Goal: Transaction & Acquisition: Book appointment/travel/reservation

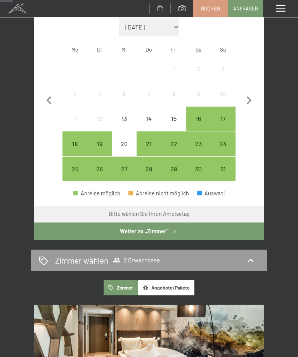
click at [247, 94] on icon "button" at bounding box center [249, 101] width 16 height 16
select select "[DATE]"
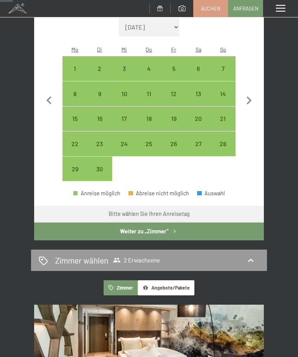
click at [249, 97] on icon "button" at bounding box center [249, 101] width 5 height 8
select select "[DATE]"
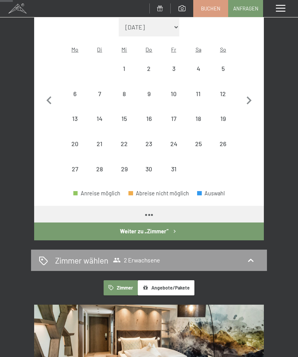
select select "[DATE]"
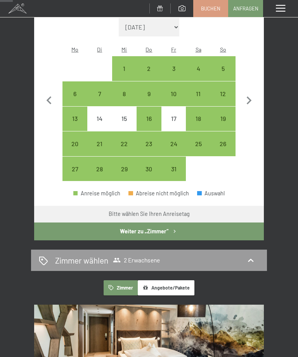
click at [249, 95] on icon "button" at bounding box center [249, 101] width 16 height 16
select select "[DATE]"
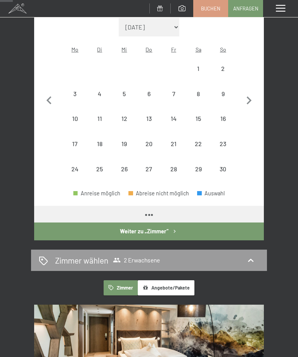
select select "[DATE]"
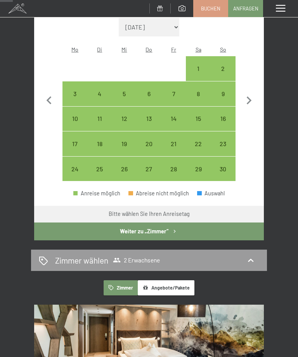
click at [226, 91] on div "9" at bounding box center [222, 102] width 23 height 23
select select "[DATE]"
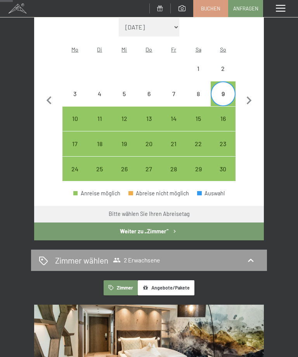
click at [226, 116] on div "16" at bounding box center [222, 127] width 23 height 23
select select "[DATE]"
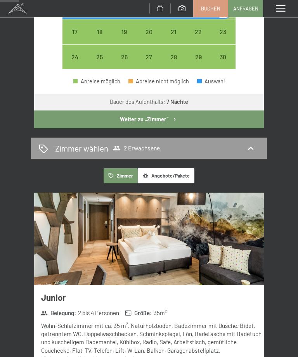
scroll to position [285, 0]
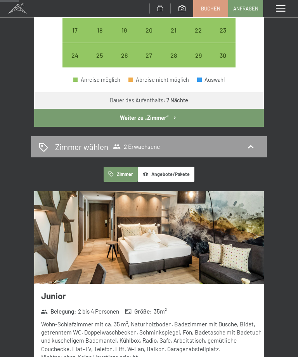
click at [220, 141] on div "Zimmer wählen 2 Erwachsene" at bounding box center [149, 146] width 220 height 11
select select "[DATE]"
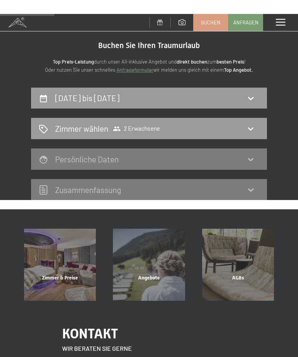
scroll to position [0, 0]
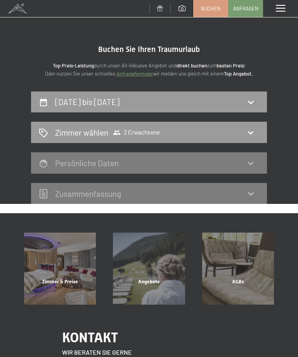
click at [286, 161] on div "[DATE] bis [DATE] Zimmer wählen 2 Erwachsene Persönliche Daten Zusammen­fassung" at bounding box center [149, 148] width 298 height 113
click at [215, 137] on div "Zimmer wählen 2 Erwachsene" at bounding box center [149, 132] width 220 height 11
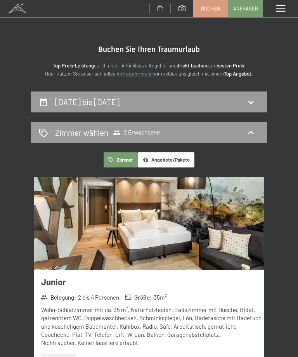
click at [177, 159] on button "Angebote/Pakete" at bounding box center [166, 159] width 57 height 15
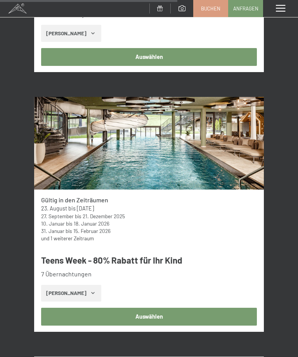
scroll to position [828, 0]
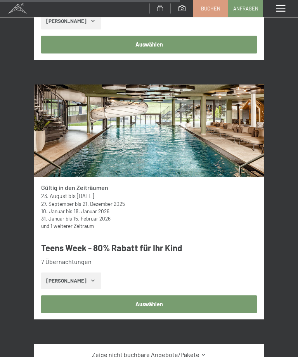
click at [93, 274] on button "[PERSON_NAME]" at bounding box center [71, 281] width 60 height 17
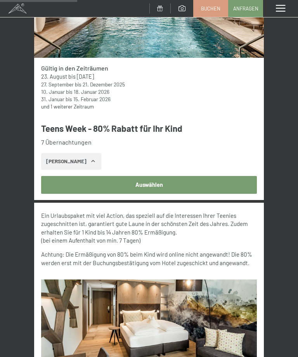
scroll to position [948, 0]
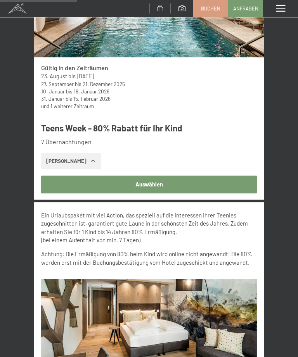
click at [156, 176] on button "Auswählen" at bounding box center [149, 185] width 216 height 18
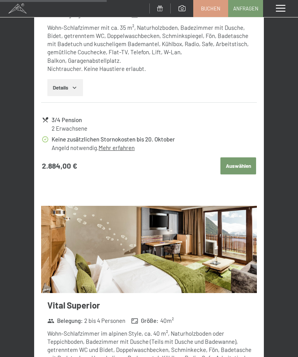
scroll to position [1320, 0]
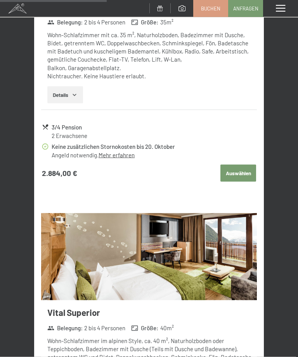
click at [234, 165] on button "Auswählen" at bounding box center [238, 173] width 36 height 17
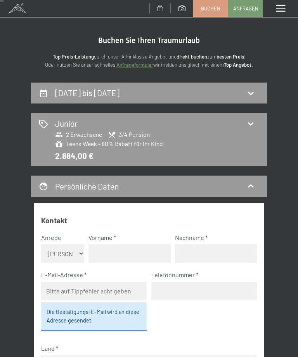
scroll to position [9, 0]
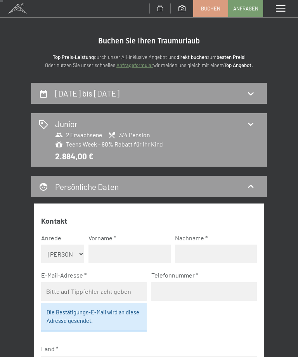
click at [251, 127] on icon at bounding box center [250, 123] width 9 height 9
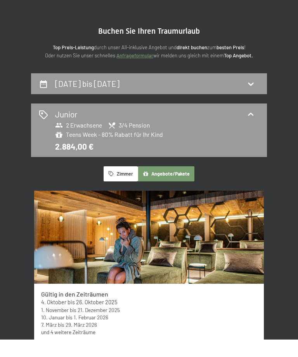
scroll to position [18, 0]
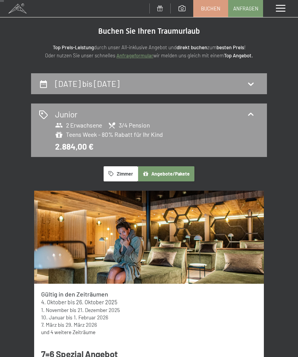
click at [215, 142] on div "Junior 2 Erwachsene 3/4 Pension Teens Week - 80% Rabatt für Ihr Kind 2.884,00 €" at bounding box center [149, 130] width 220 height 43
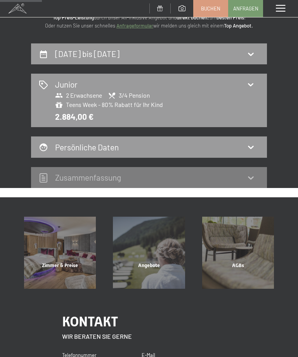
scroll to position [49, 0]
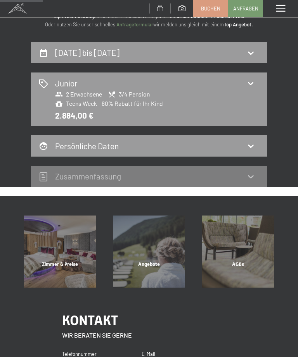
click at [252, 146] on icon at bounding box center [250, 146] width 5 height 3
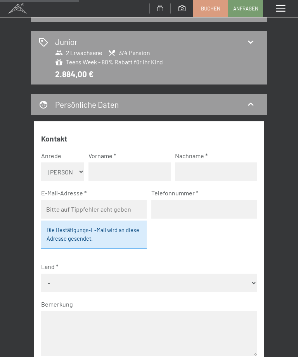
click at [219, 300] on label "Bemerkung" at bounding box center [146, 304] width 210 height 9
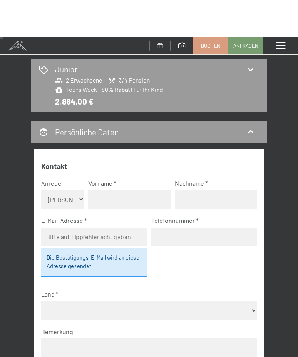
scroll to position [0, 0]
